Goal: Navigation & Orientation: Find specific page/section

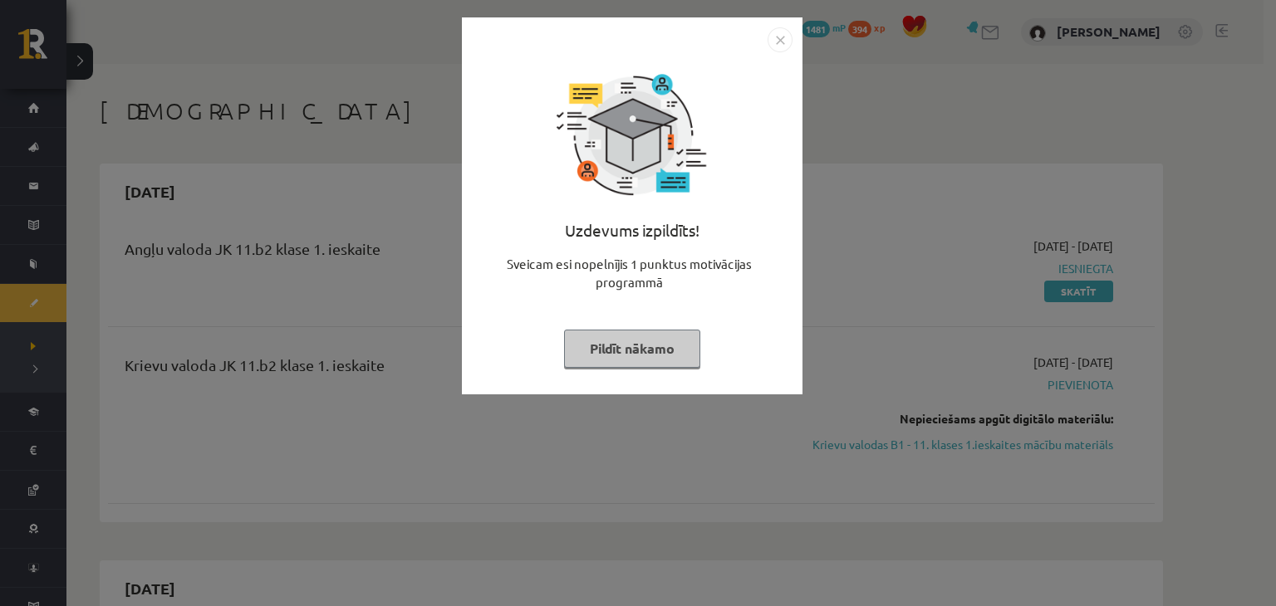
click at [774, 37] on img "Close" at bounding box center [779, 39] width 25 height 25
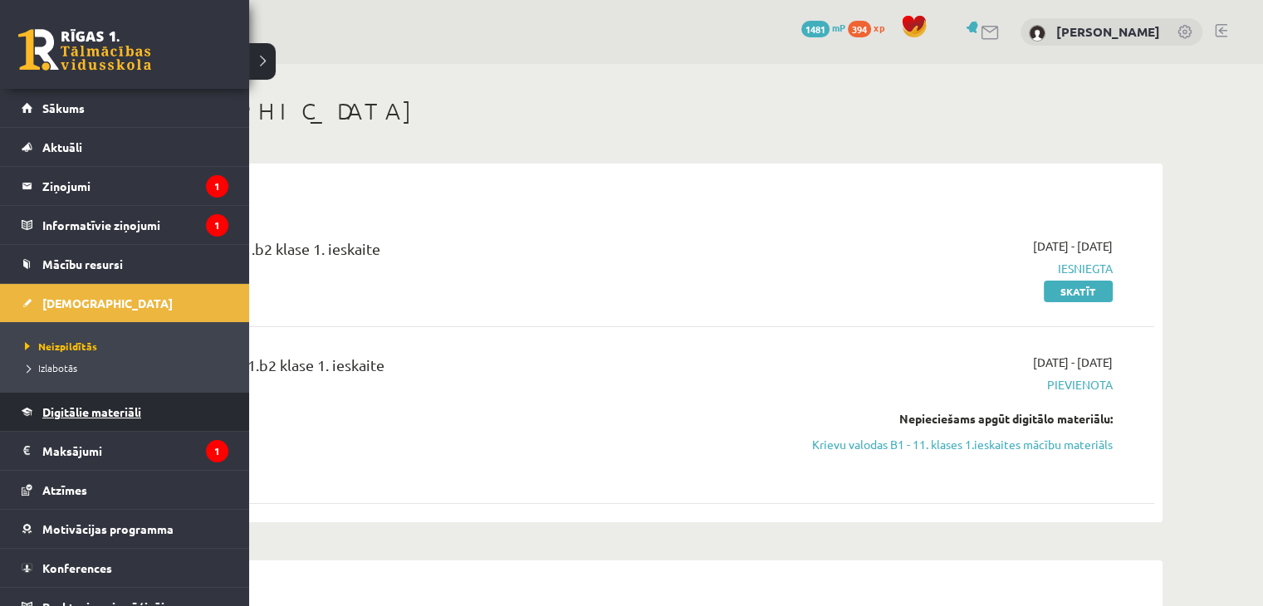
click at [71, 415] on span "Digitālie materiāli" at bounding box center [91, 411] width 99 height 15
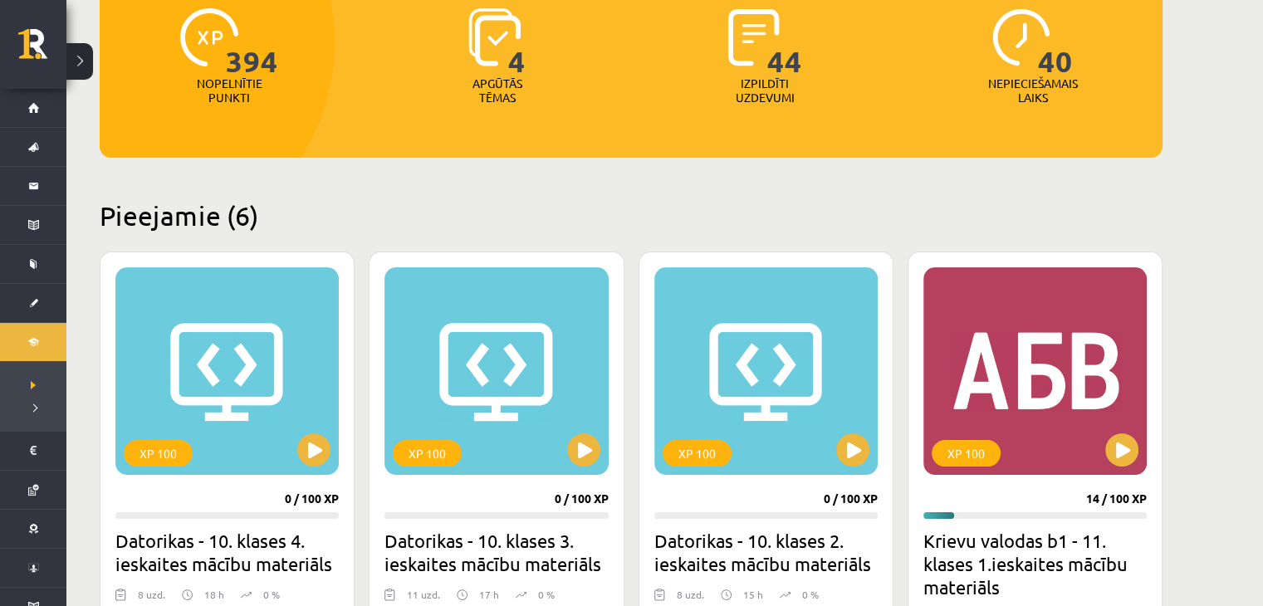
scroll to position [234, 0]
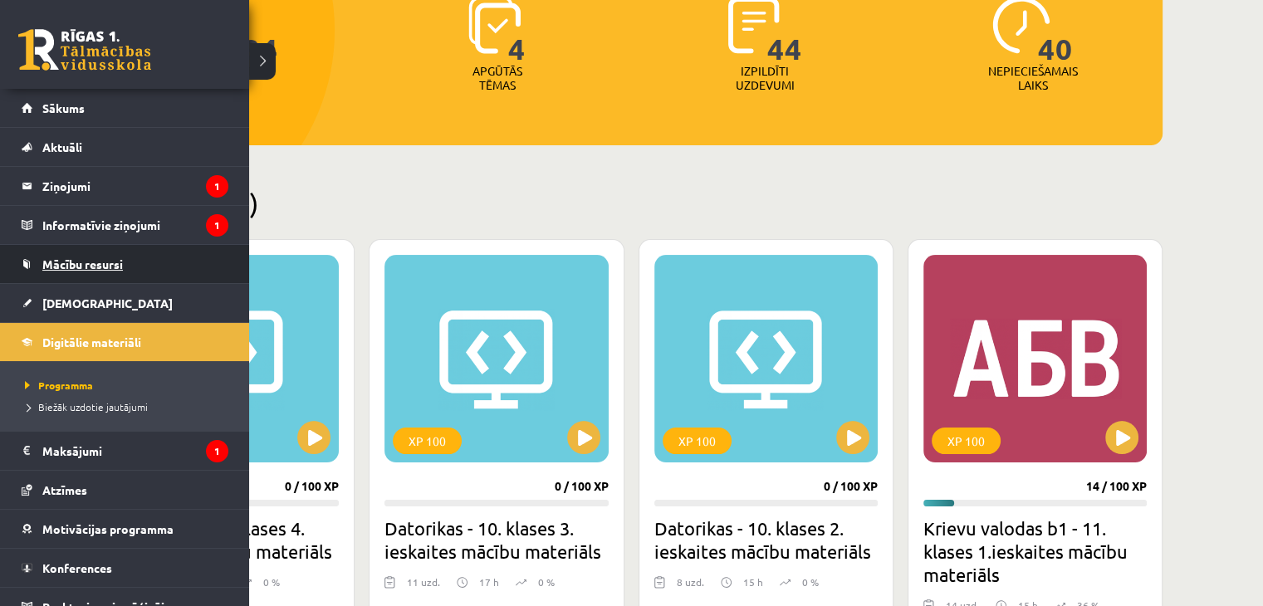
click at [120, 261] on span "Mācību resursi" at bounding box center [82, 264] width 81 height 15
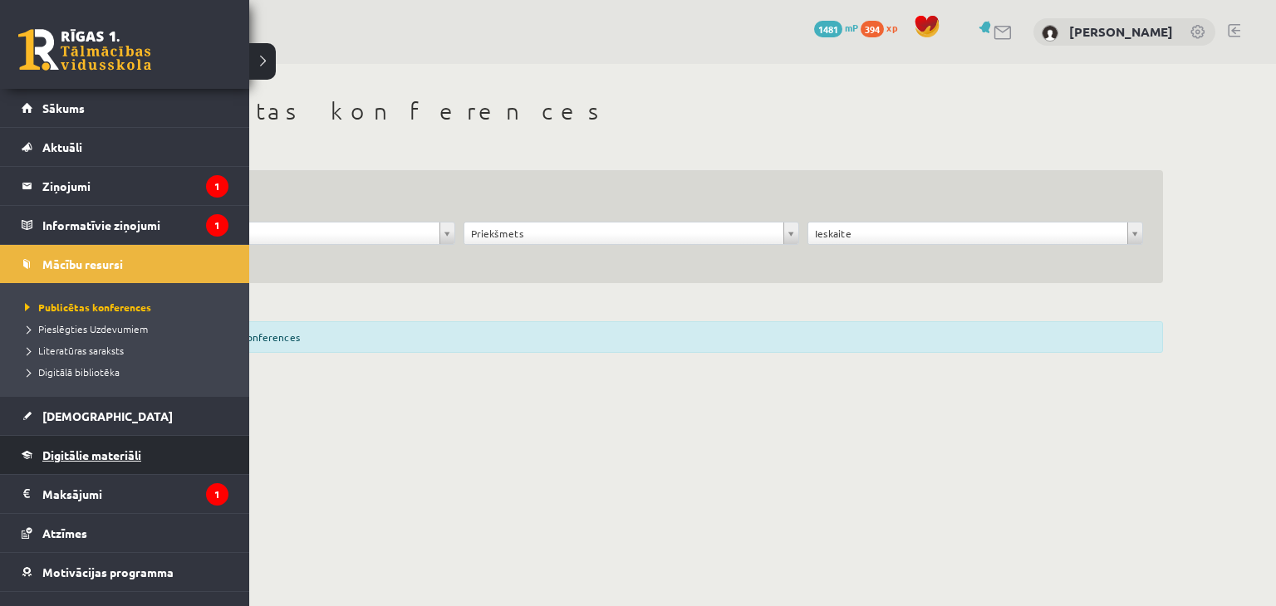
scroll to position [61, 0]
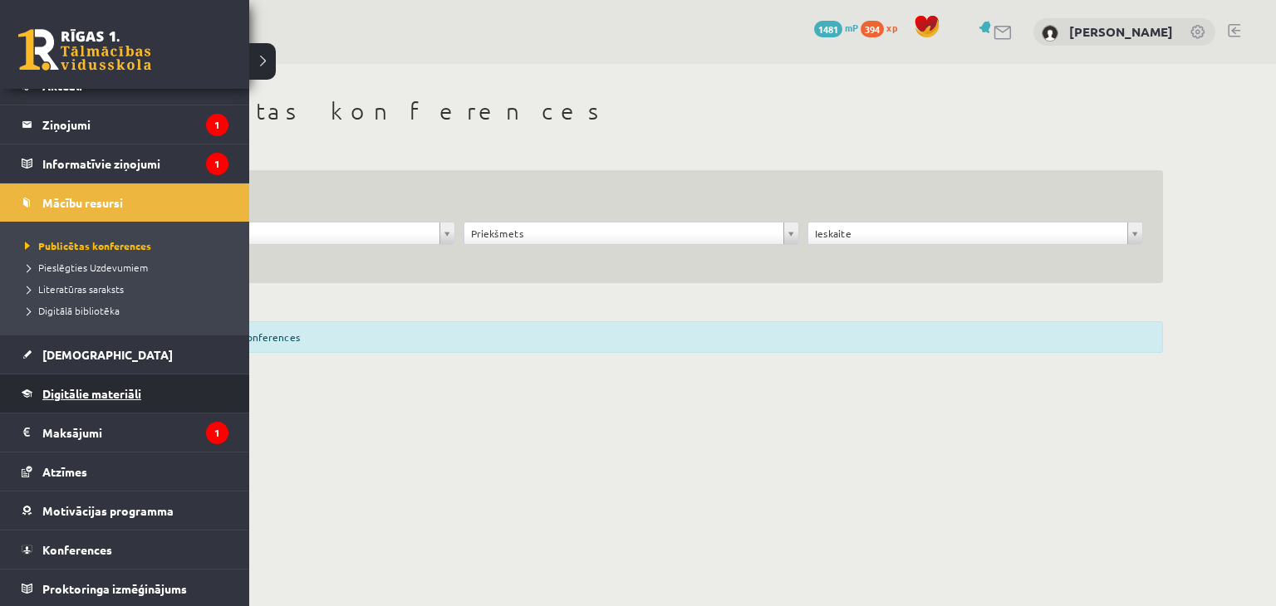
click at [79, 386] on span "Digitālie materiāli" at bounding box center [91, 393] width 99 height 15
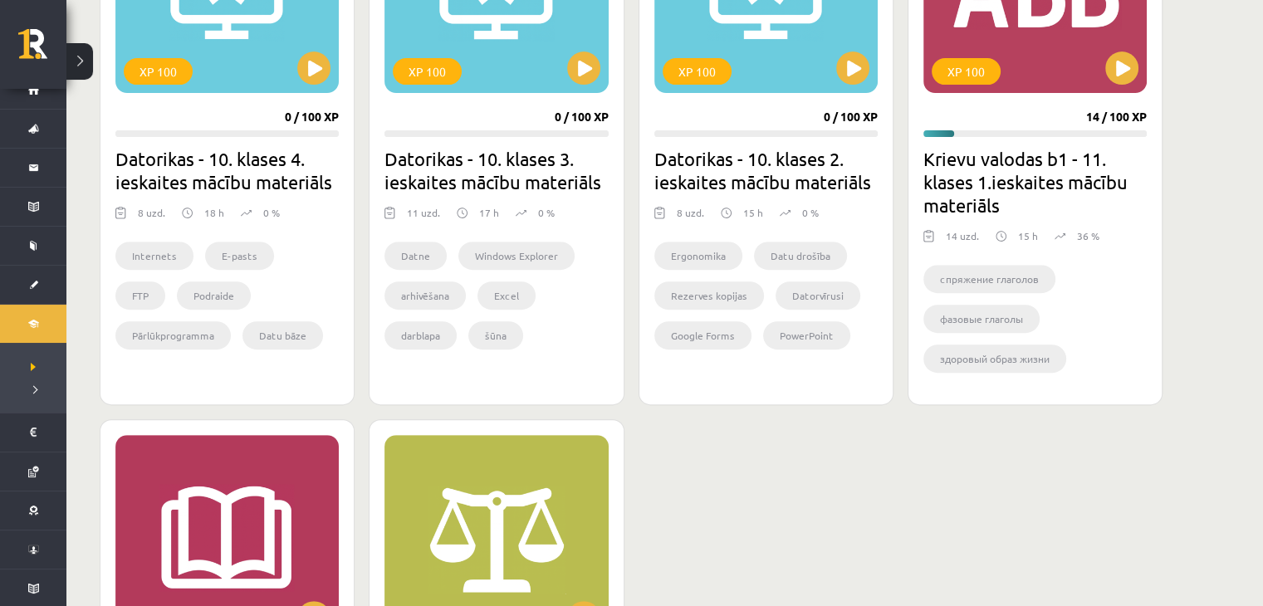
scroll to position [605, 0]
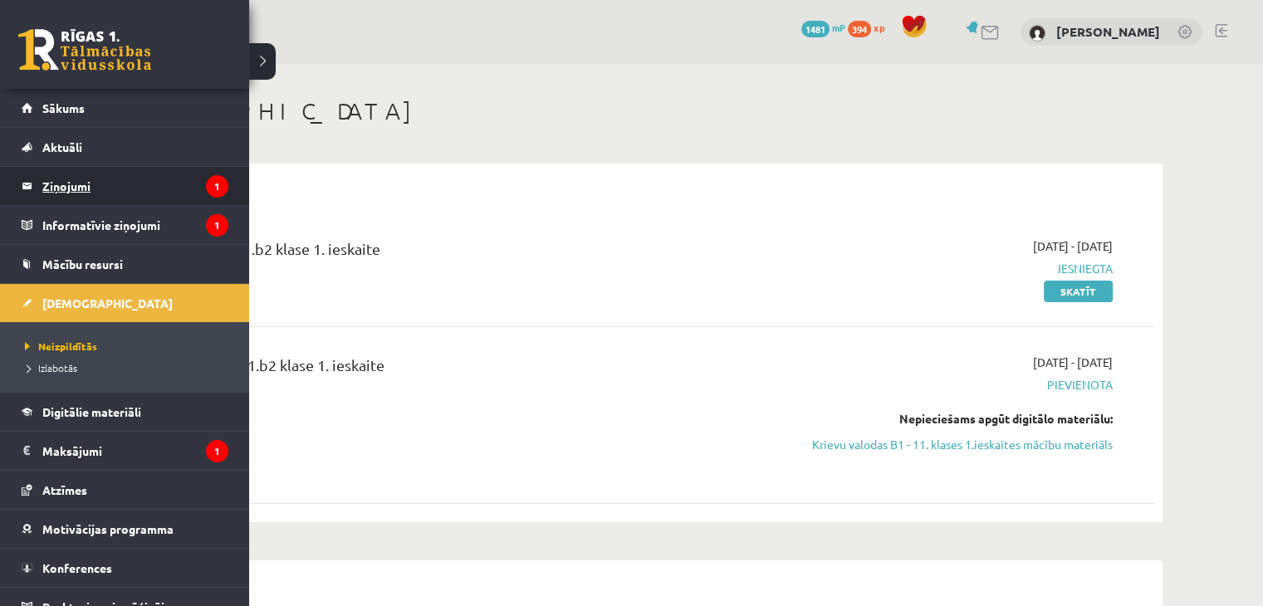
click at [56, 202] on legend "Ziņojumi 1" at bounding box center [135, 186] width 186 height 38
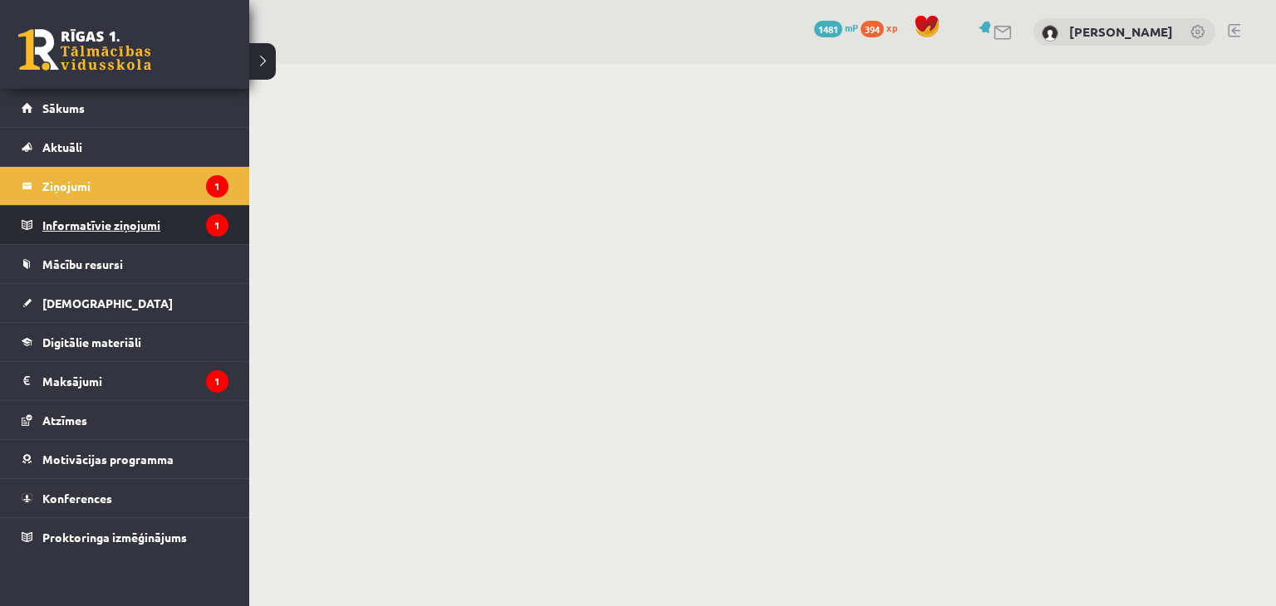
click at [67, 225] on legend "Informatīvie ziņojumi 1" at bounding box center [135, 225] width 186 height 38
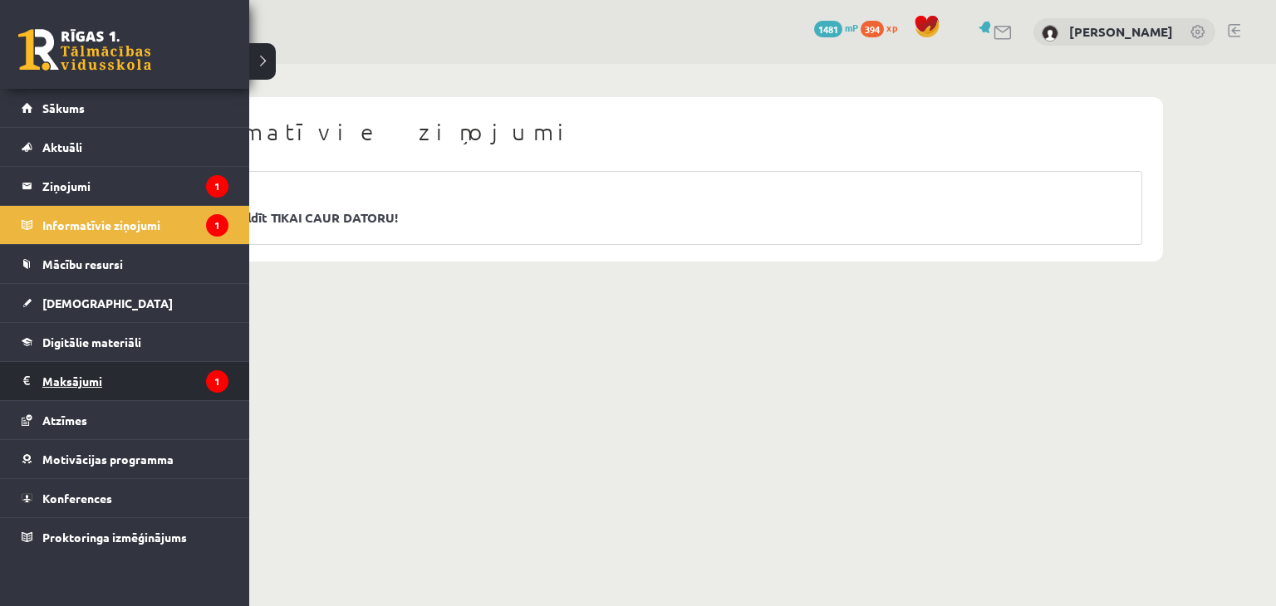
click at [70, 384] on legend "Maksājumi 1" at bounding box center [135, 381] width 186 height 38
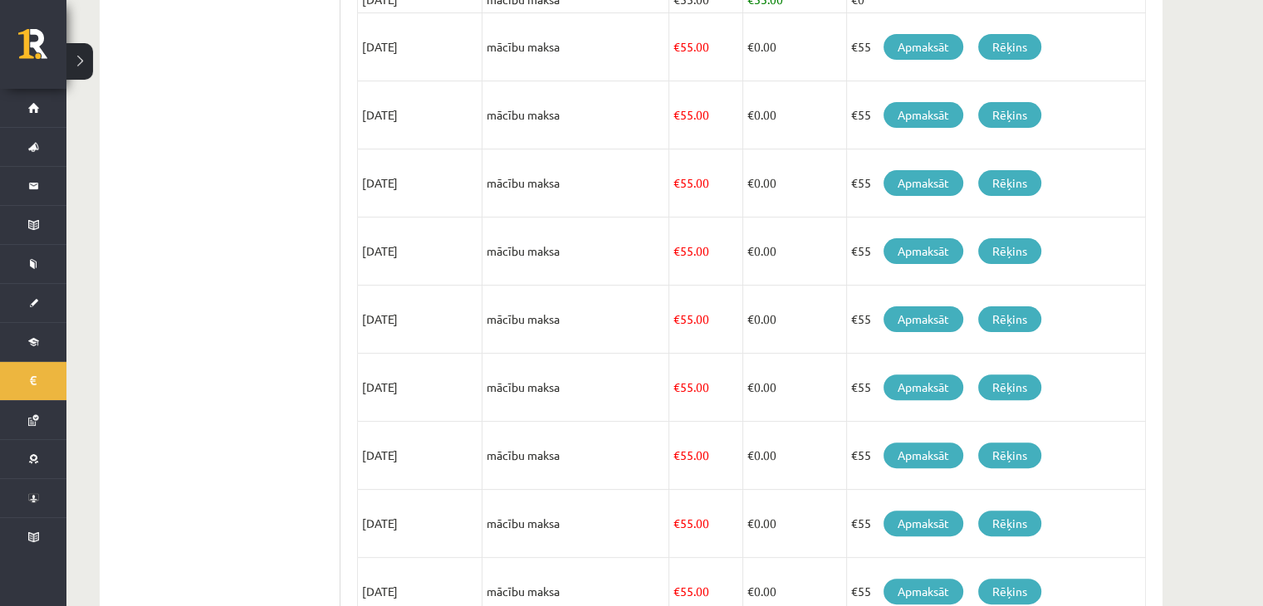
scroll to position [568, 0]
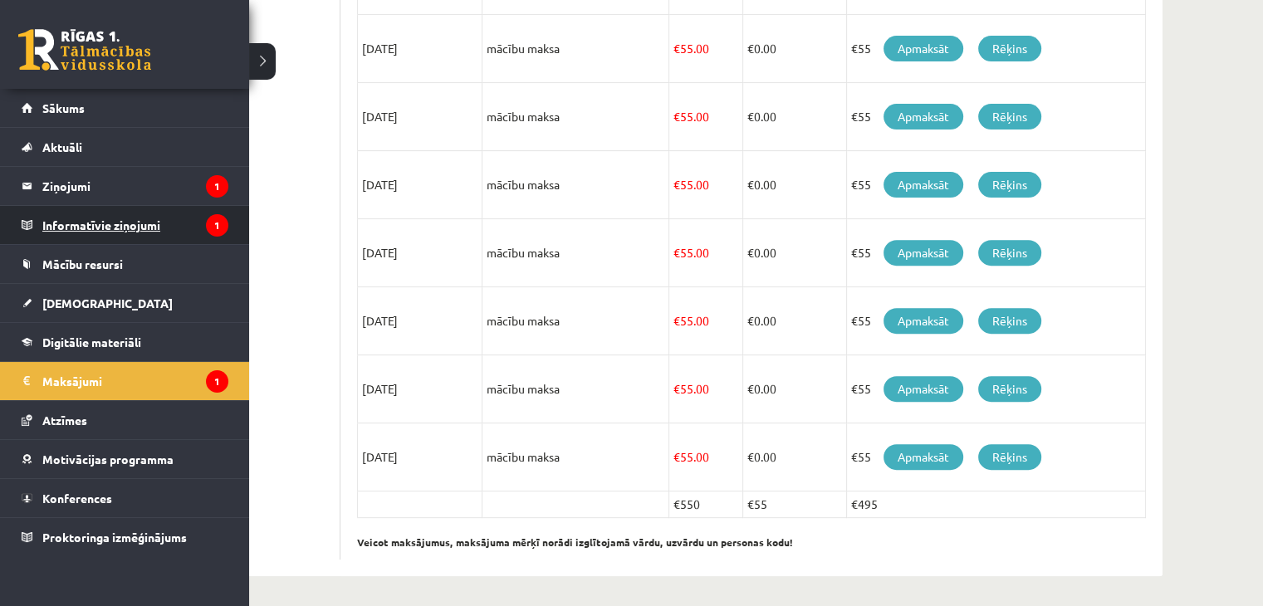
click at [108, 228] on legend "Informatīvie ziņojumi 1" at bounding box center [135, 225] width 186 height 38
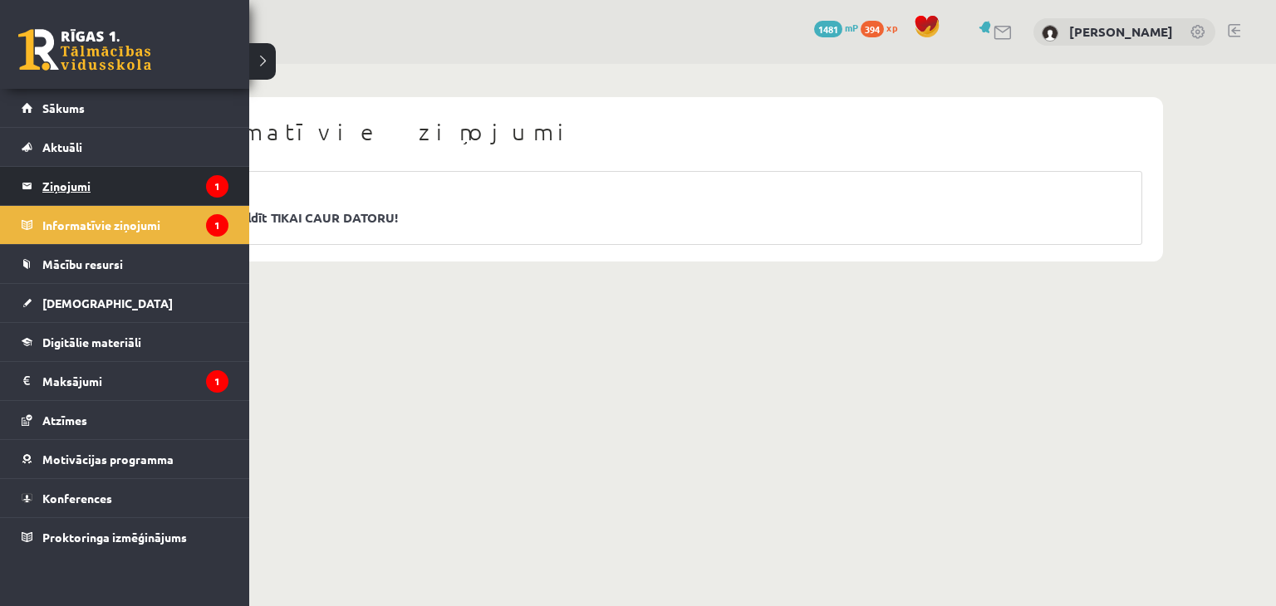
click at [70, 193] on legend "Ziņojumi 1" at bounding box center [135, 186] width 186 height 38
